Goal: Information Seeking & Learning: Learn about a topic

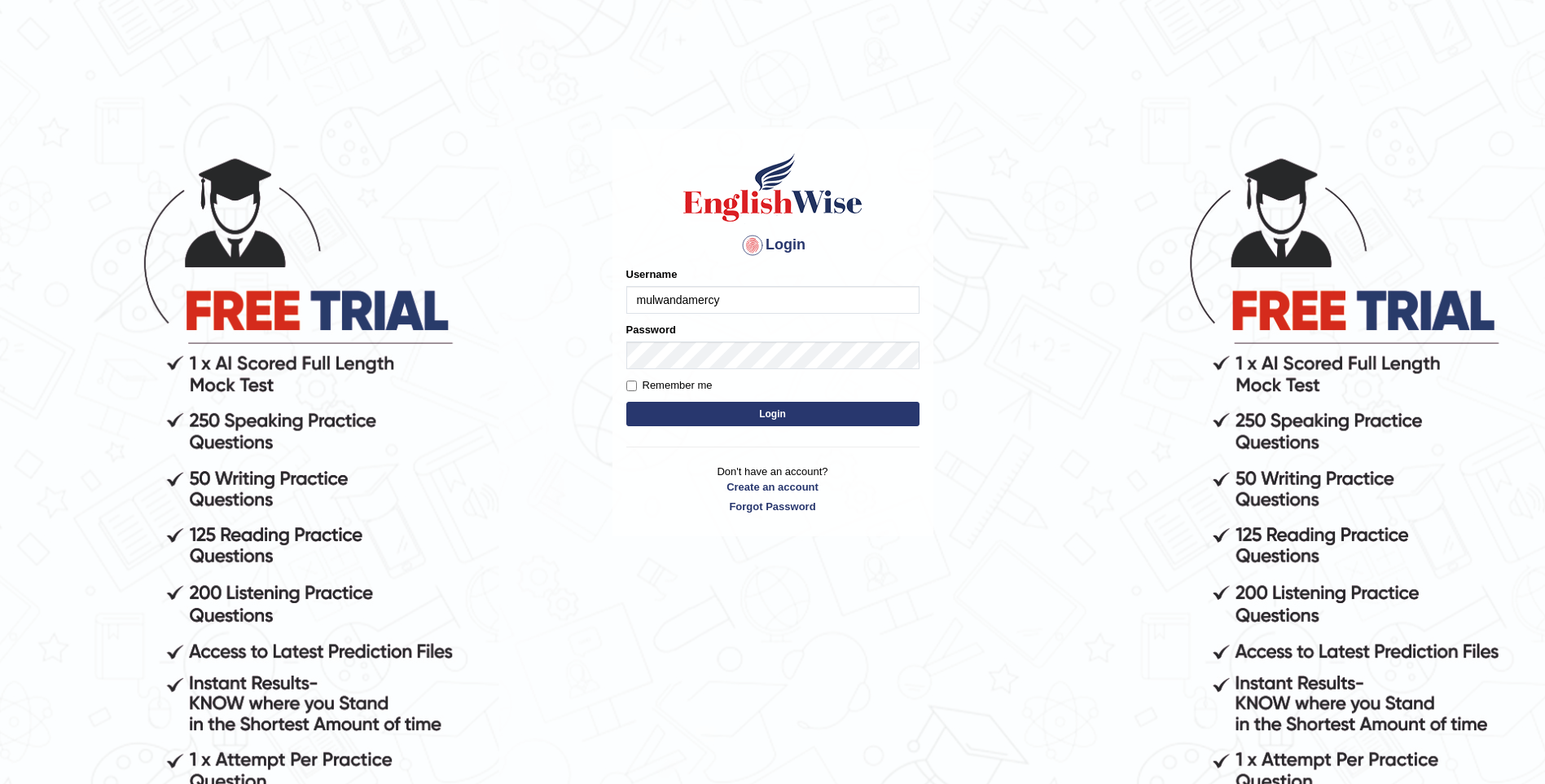
type input "mulwandamercy"
click at [828, 411] on button "Login" at bounding box center [773, 413] width 293 height 24
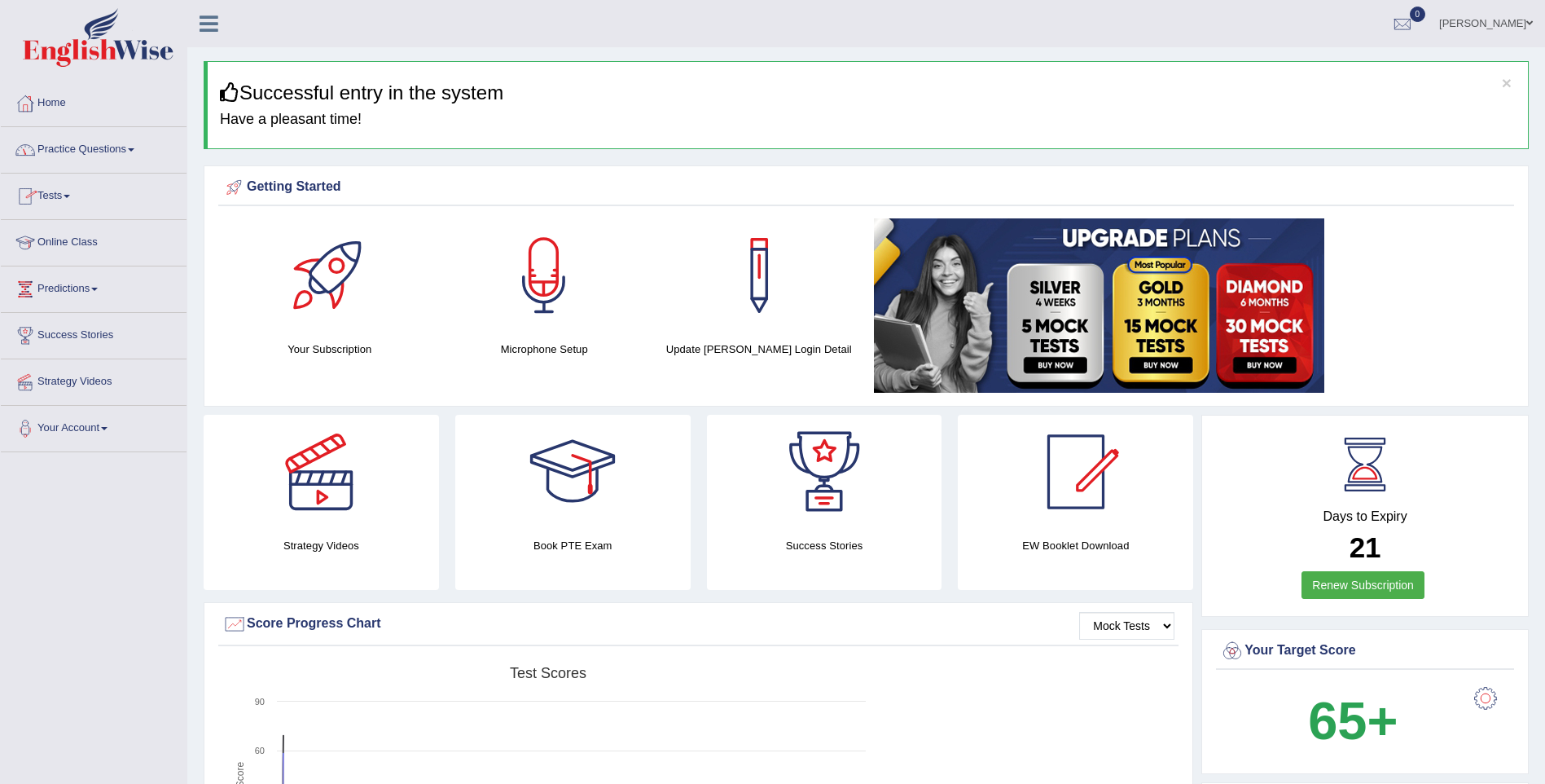
click at [86, 102] on link "Home" at bounding box center [94, 101] width 186 height 40
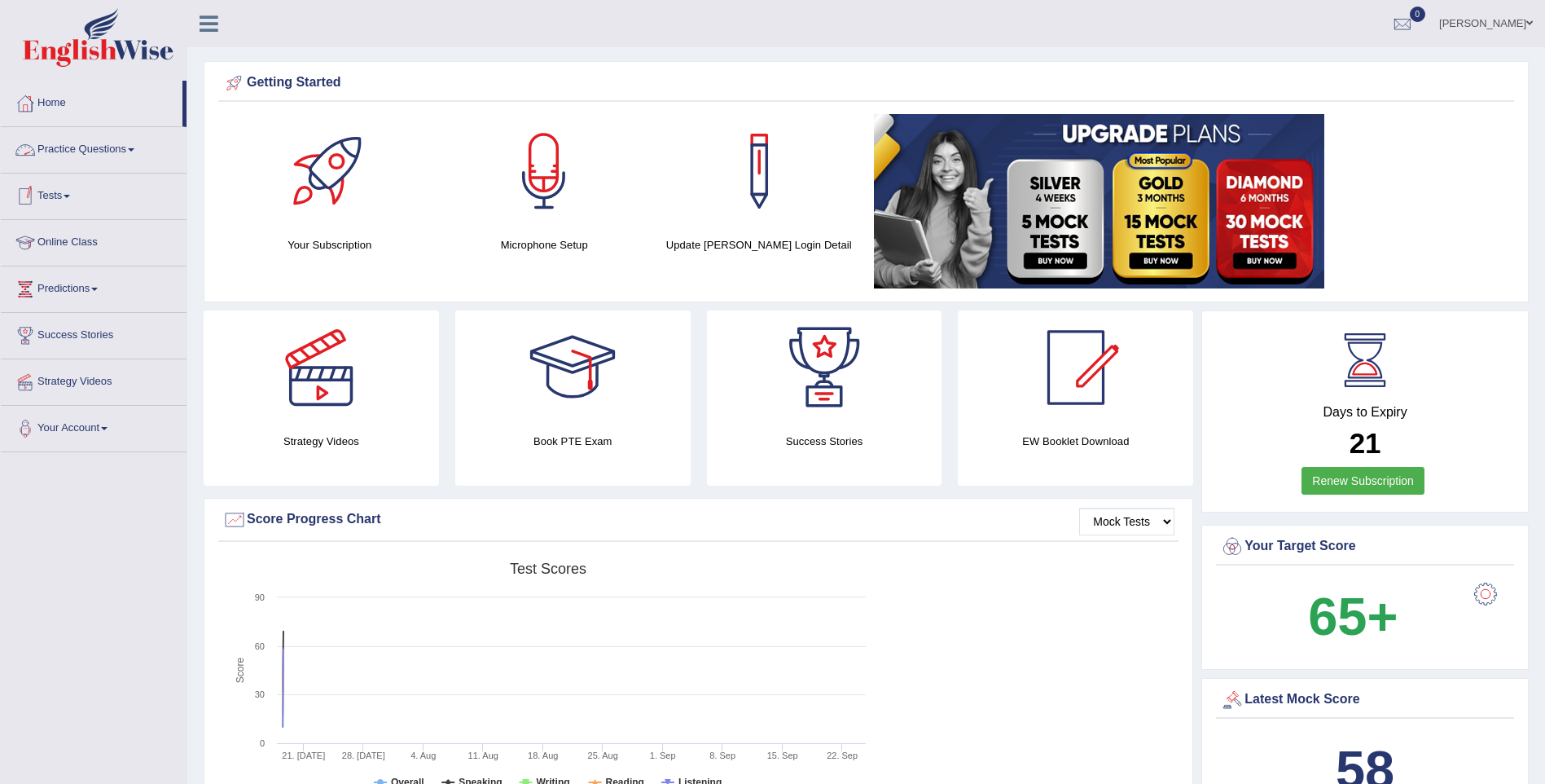
click at [119, 147] on link "Practice Questions" at bounding box center [94, 147] width 186 height 40
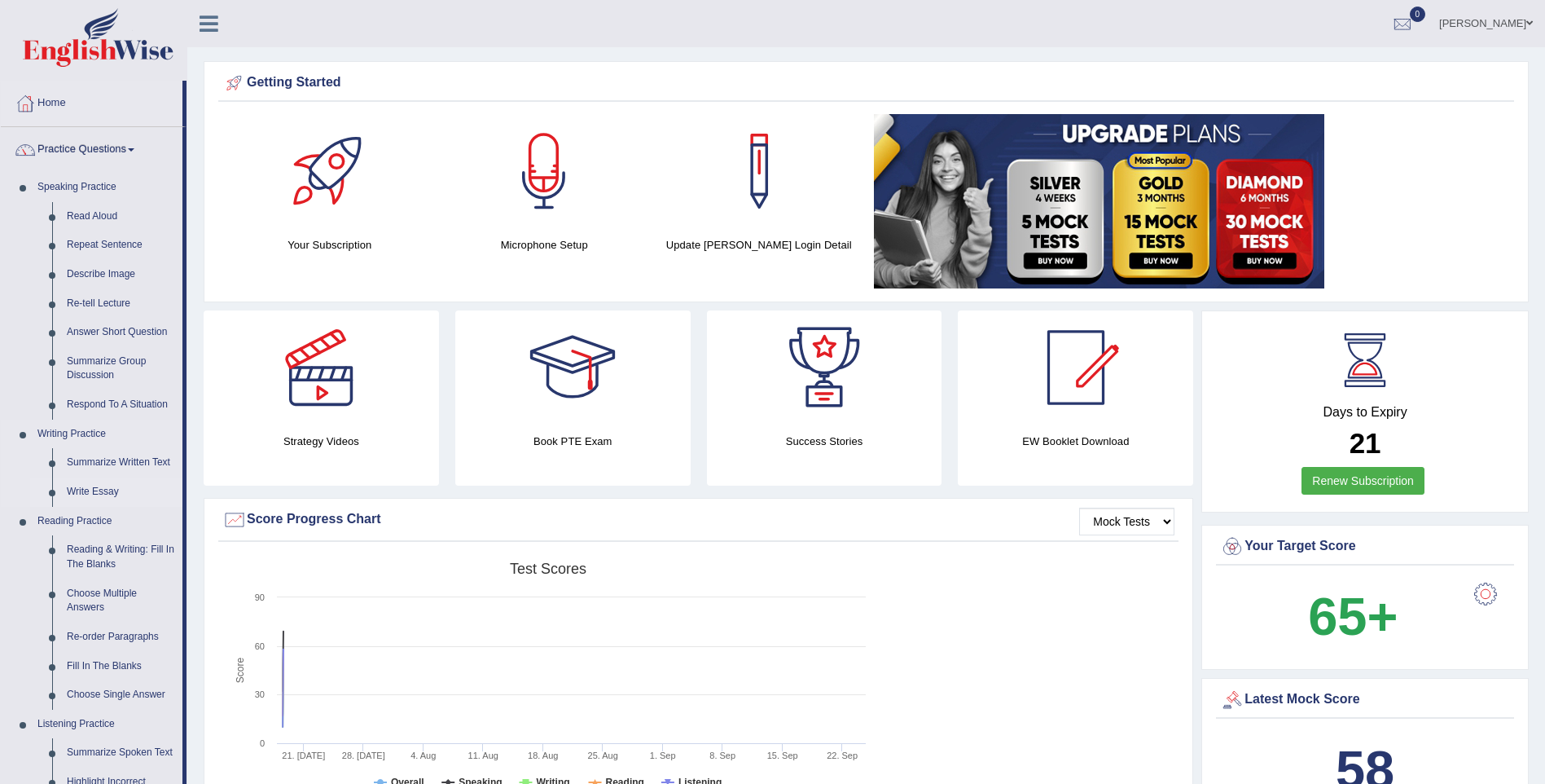
click at [107, 487] on link "Write Essay" at bounding box center [120, 492] width 123 height 29
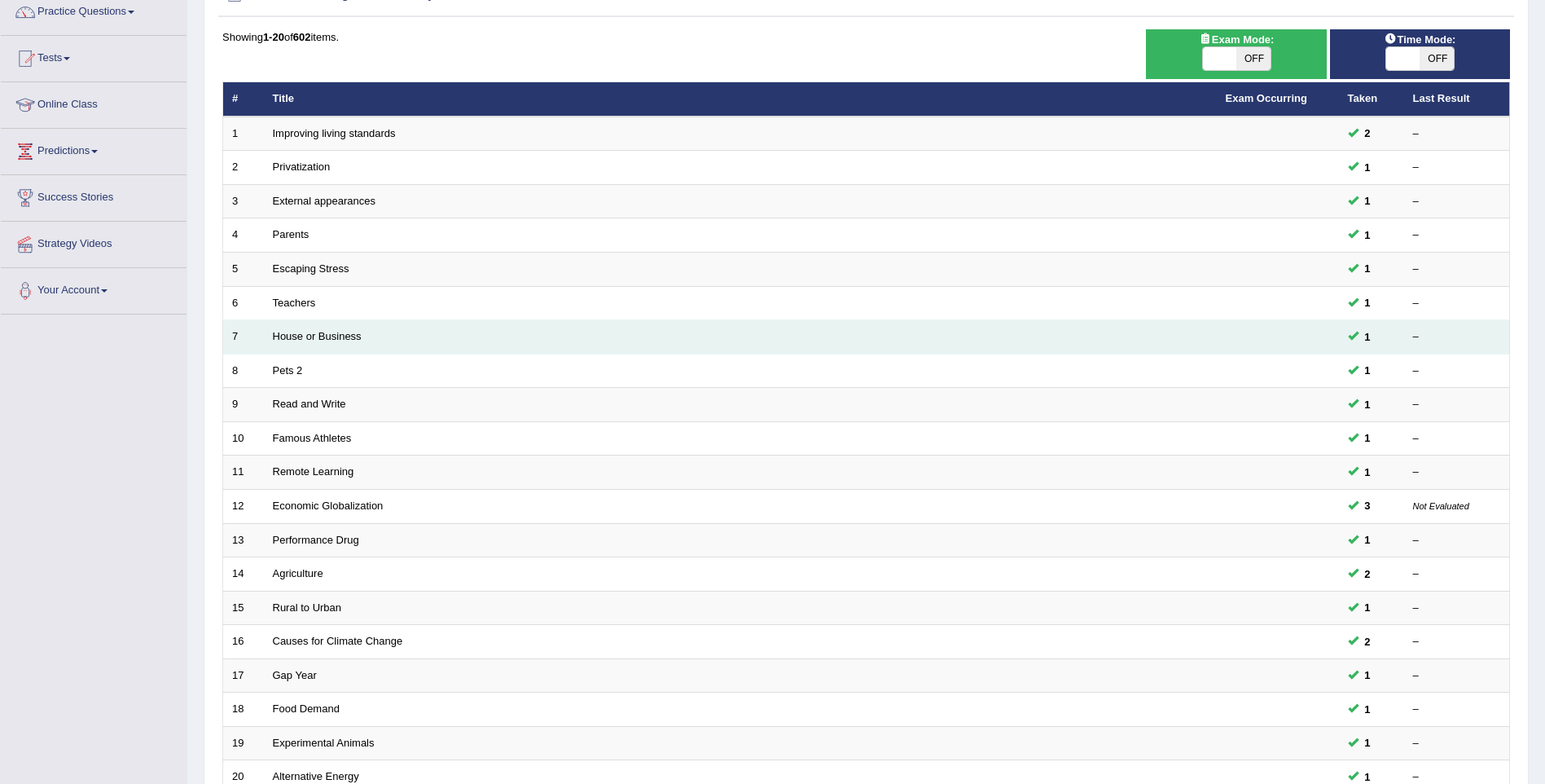
scroll to position [163, 0]
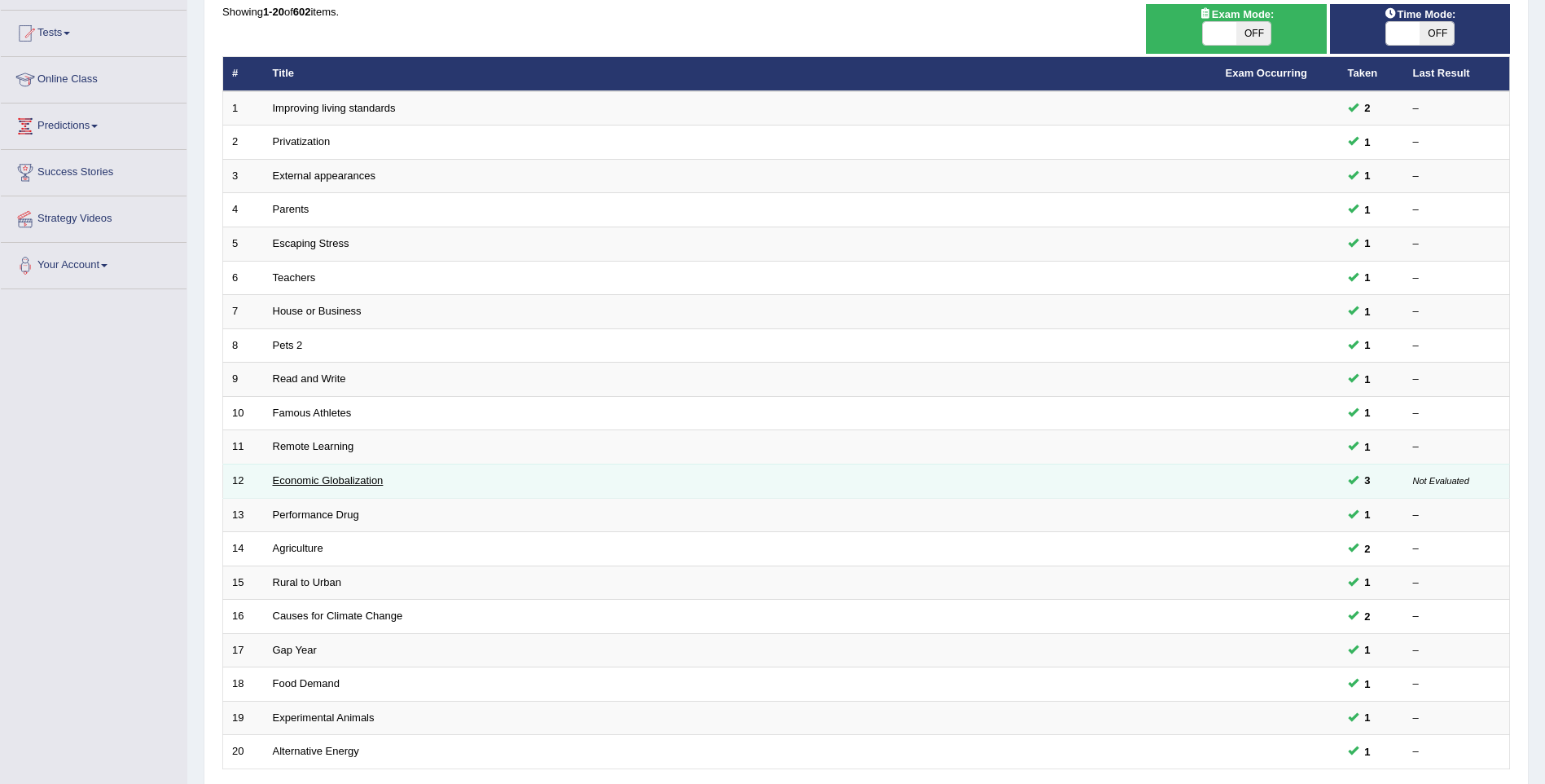
click at [380, 481] on link "Economic Globalization" at bounding box center [328, 480] width 111 height 12
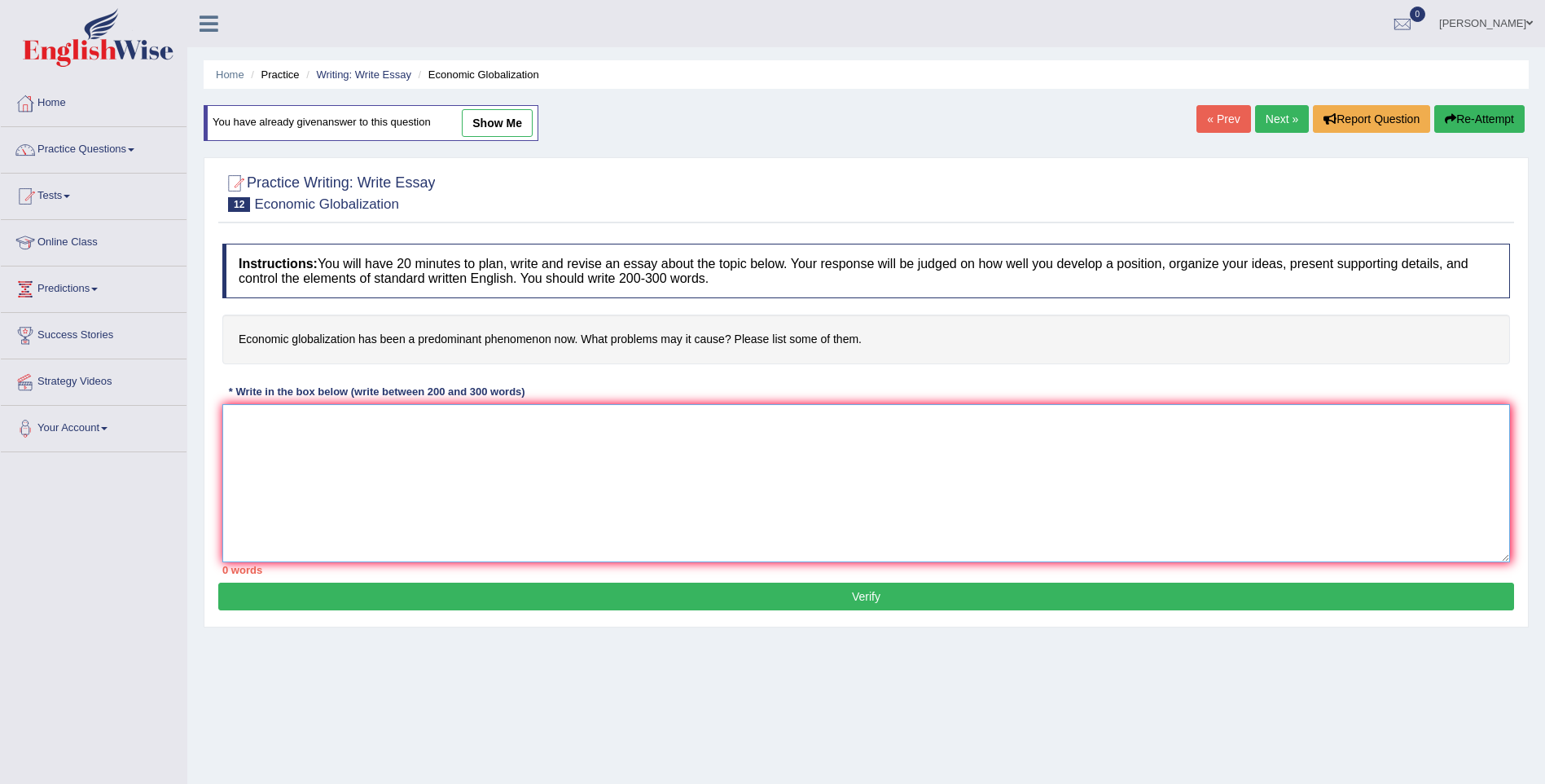
click at [935, 506] on textarea at bounding box center [867, 483] width 1288 height 158
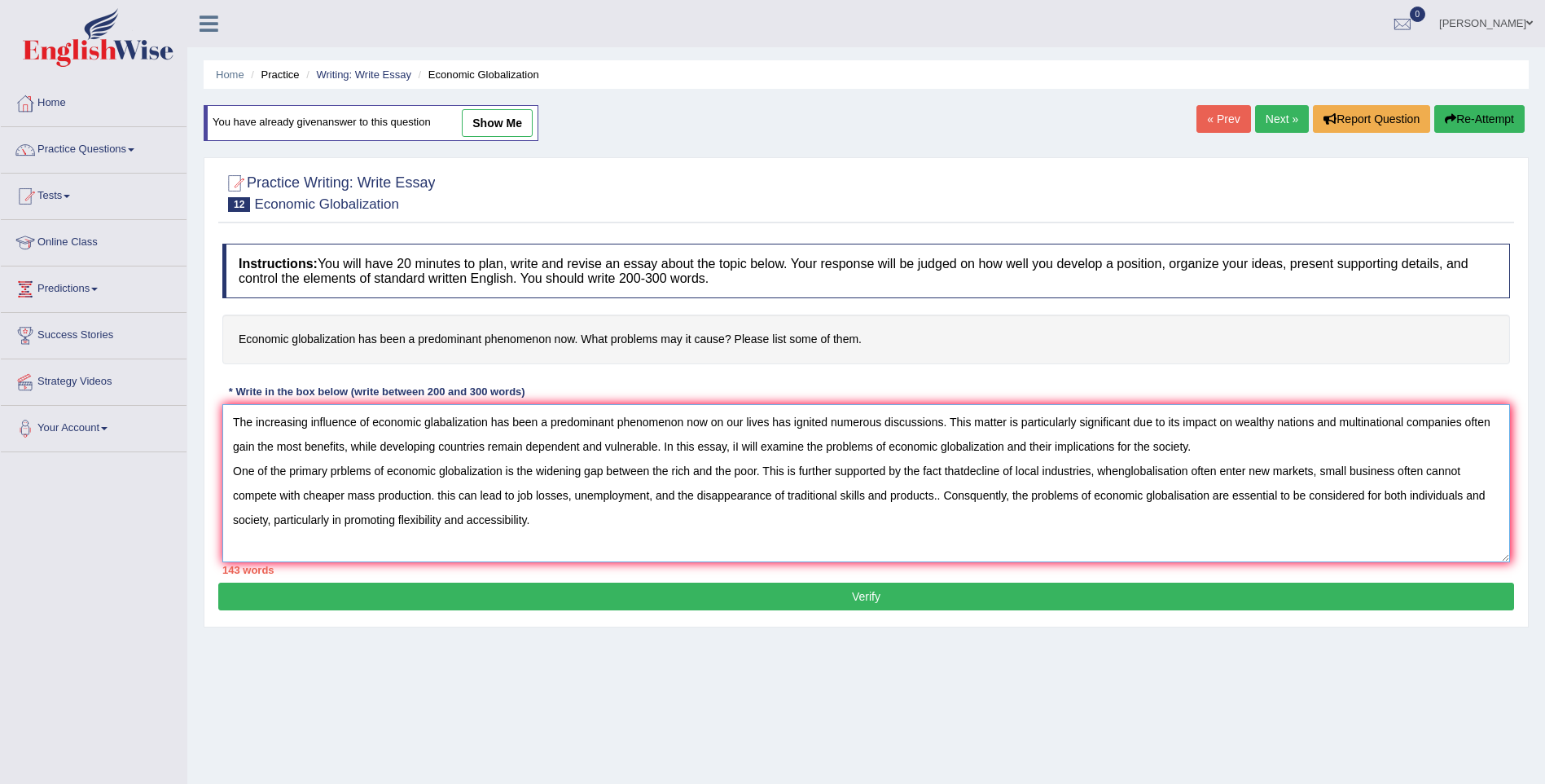
type textarea "The increasing influence of economic glabalization has been a predominant pheno…"
